Goal: Complete application form

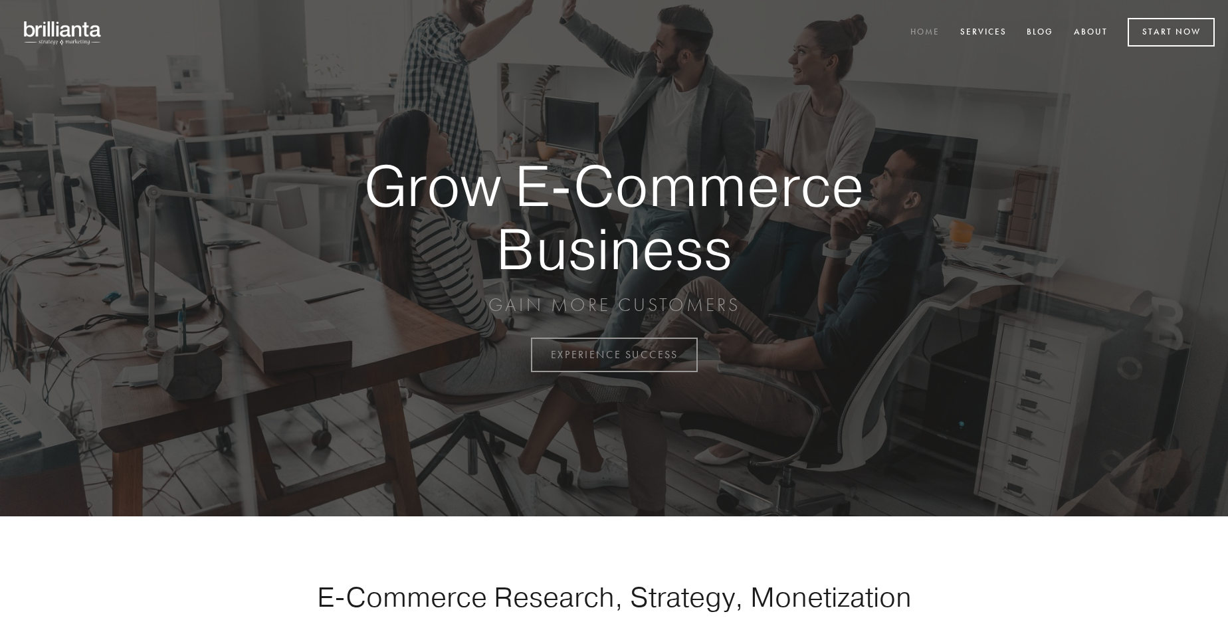
scroll to position [3483, 0]
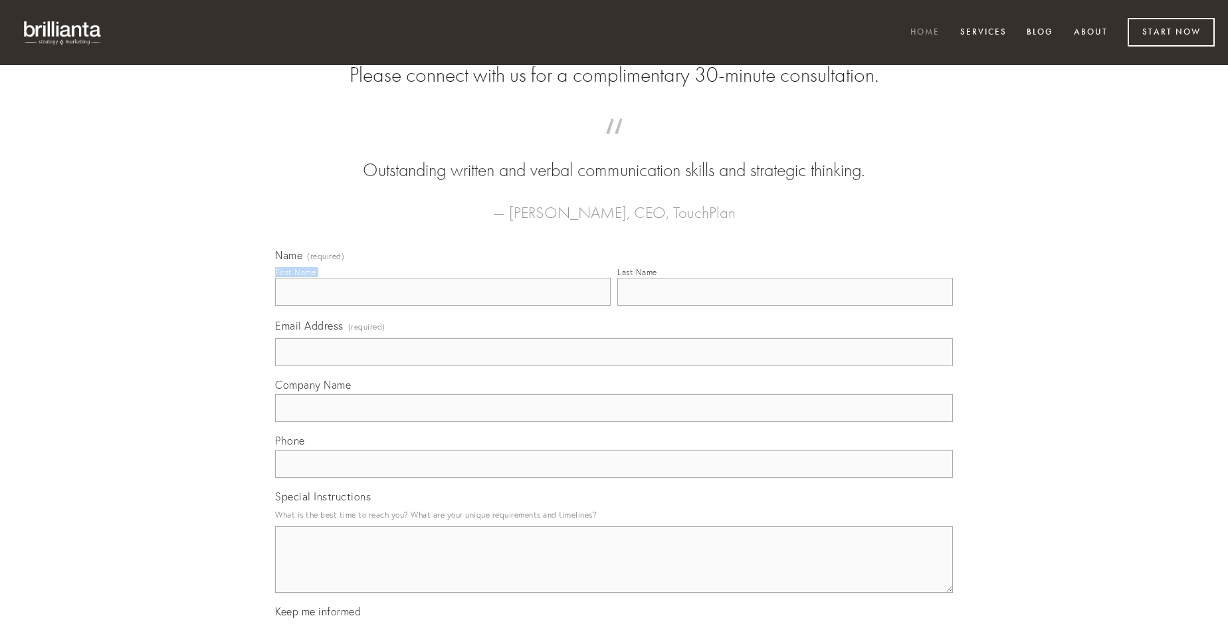
type input "[PERSON_NAME]"
click at [785, 306] on input "Last Name" at bounding box center [785, 292] width 336 height 28
type input "[PERSON_NAME]"
click at [614, 366] on input "Email Address (required)" at bounding box center [614, 352] width 678 height 28
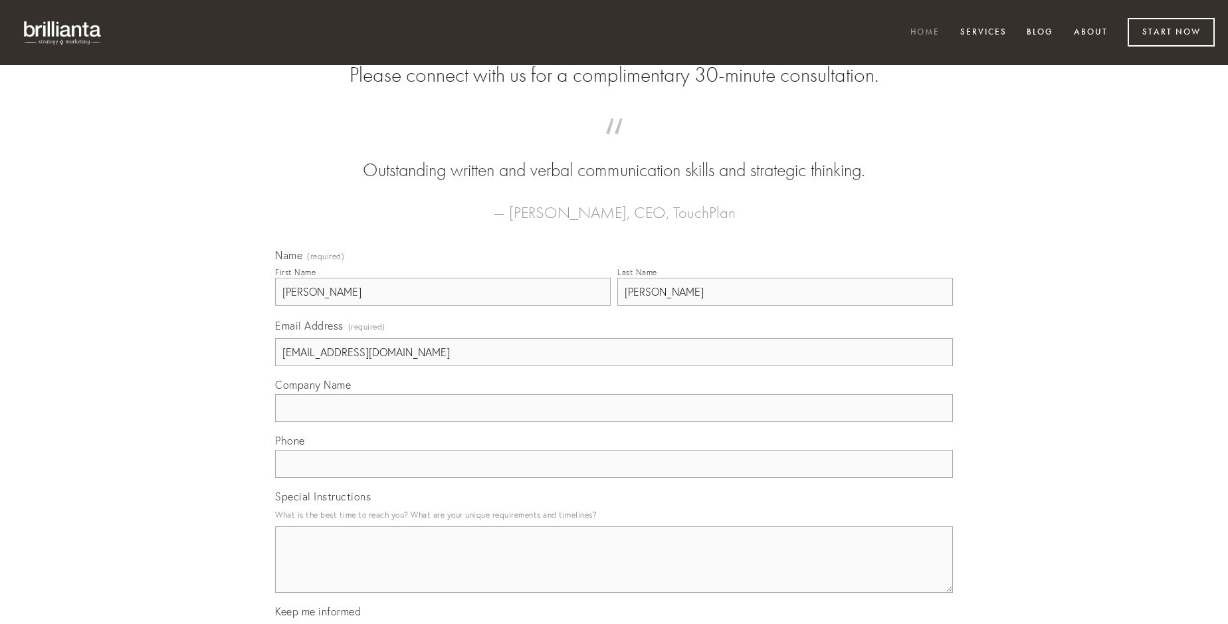
type input "[EMAIL_ADDRESS][DOMAIN_NAME]"
click at [614, 422] on input "Company Name" at bounding box center [614, 408] width 678 height 28
type input "absorbeo"
click at [614, 478] on input "text" at bounding box center [614, 464] width 678 height 28
click at [614, 571] on textarea "Special Instructions" at bounding box center [614, 559] width 678 height 66
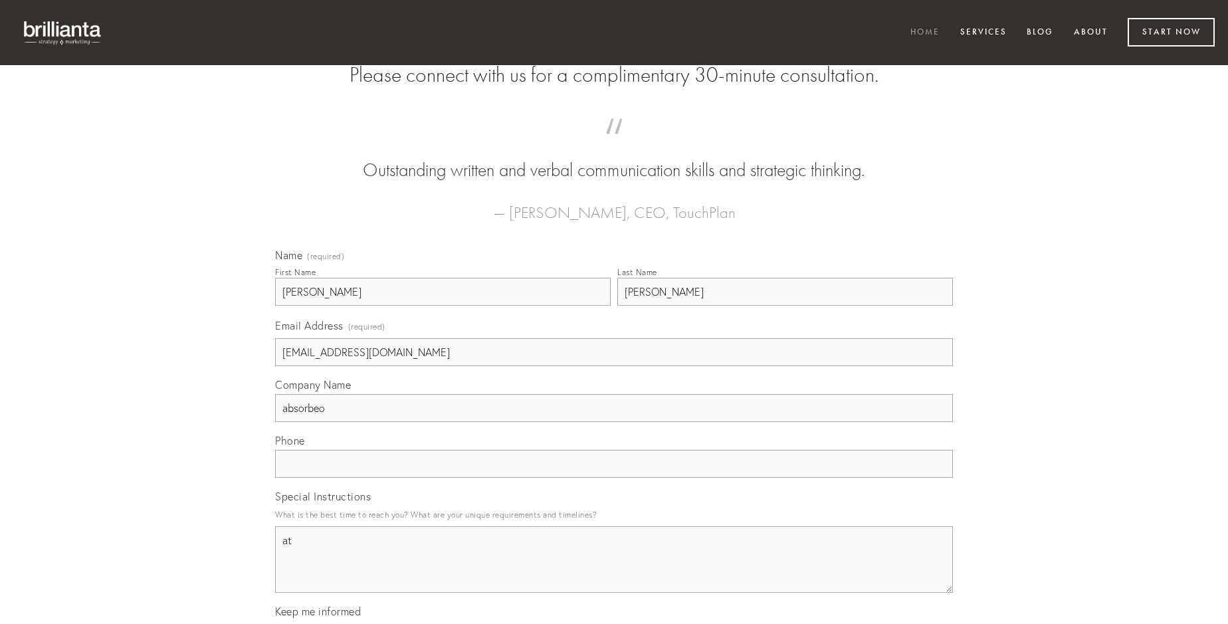
type textarea "at"
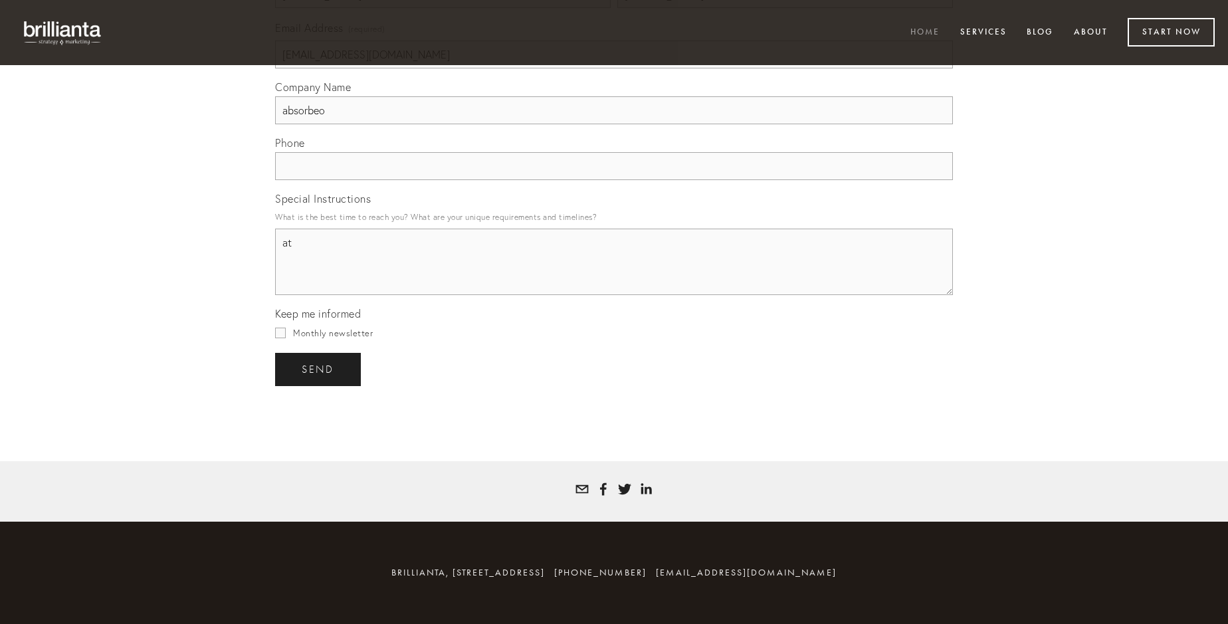
click at [319, 369] on span "send" at bounding box center [318, 369] width 33 height 12
